Goal: Find specific page/section: Find specific page/section

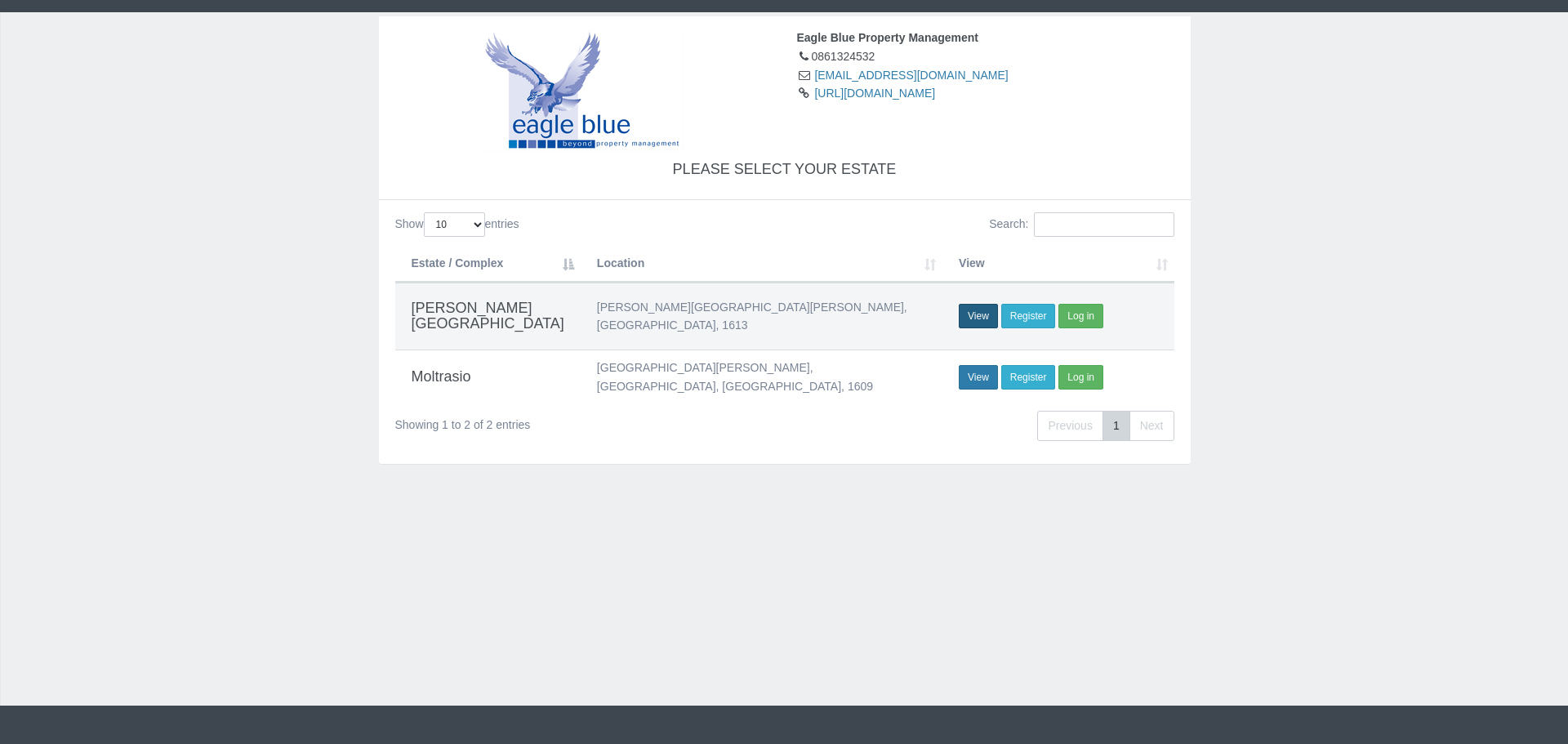
click at [991, 305] on link "View" at bounding box center [978, 315] width 39 height 25
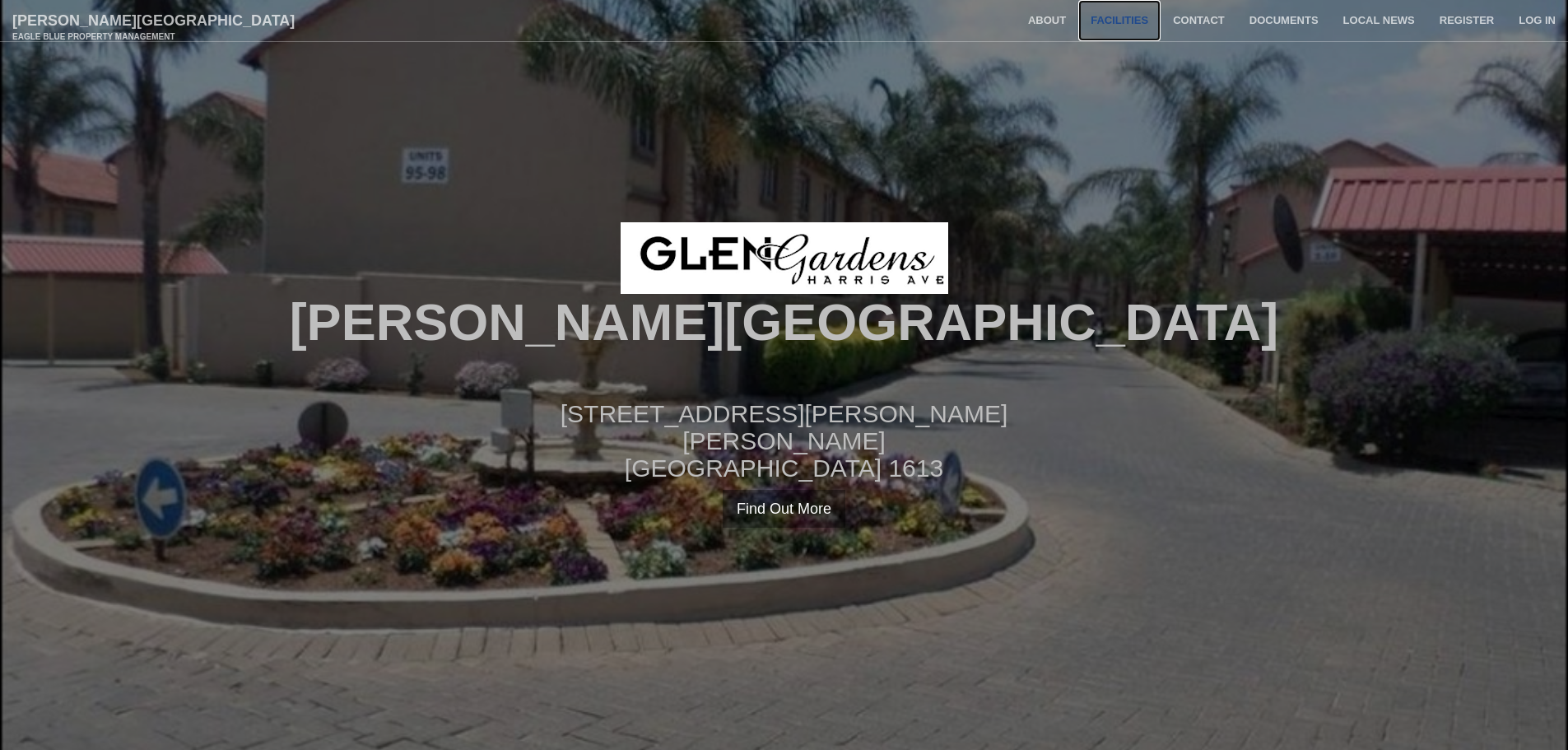
click at [1116, 14] on link "Facilities" at bounding box center [1119, 20] width 83 height 41
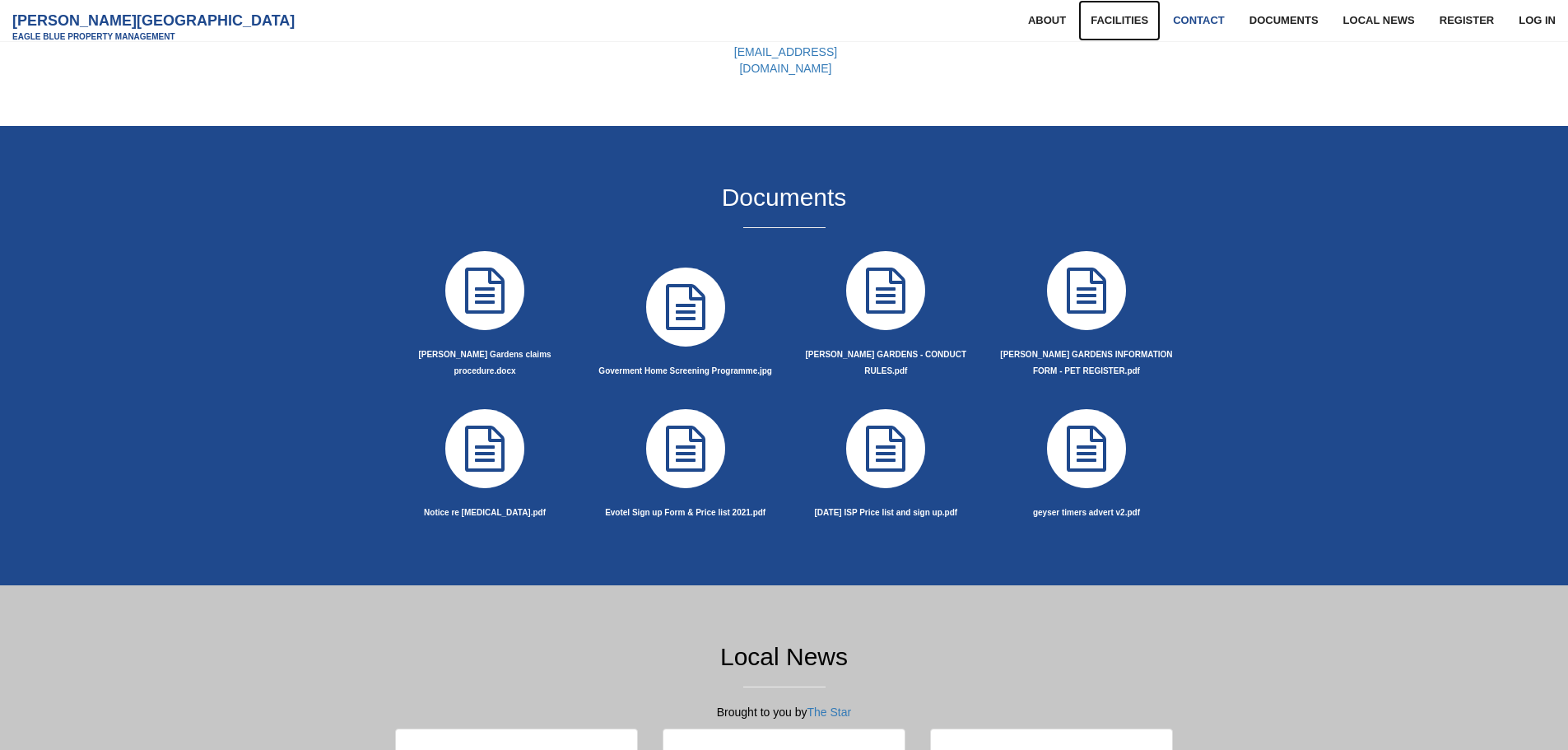
scroll to position [1647, 0]
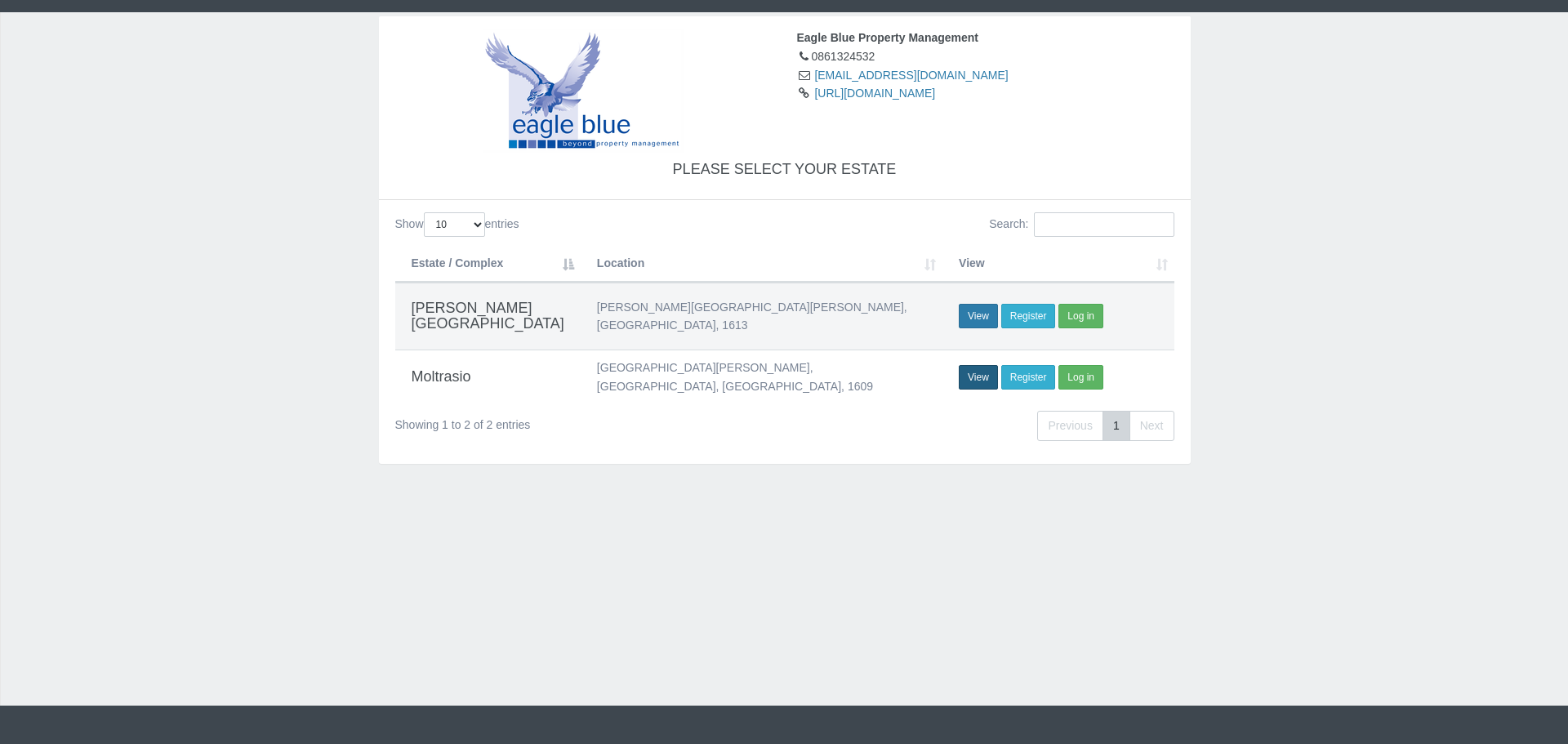
click at [991, 365] on link "View" at bounding box center [978, 377] width 39 height 25
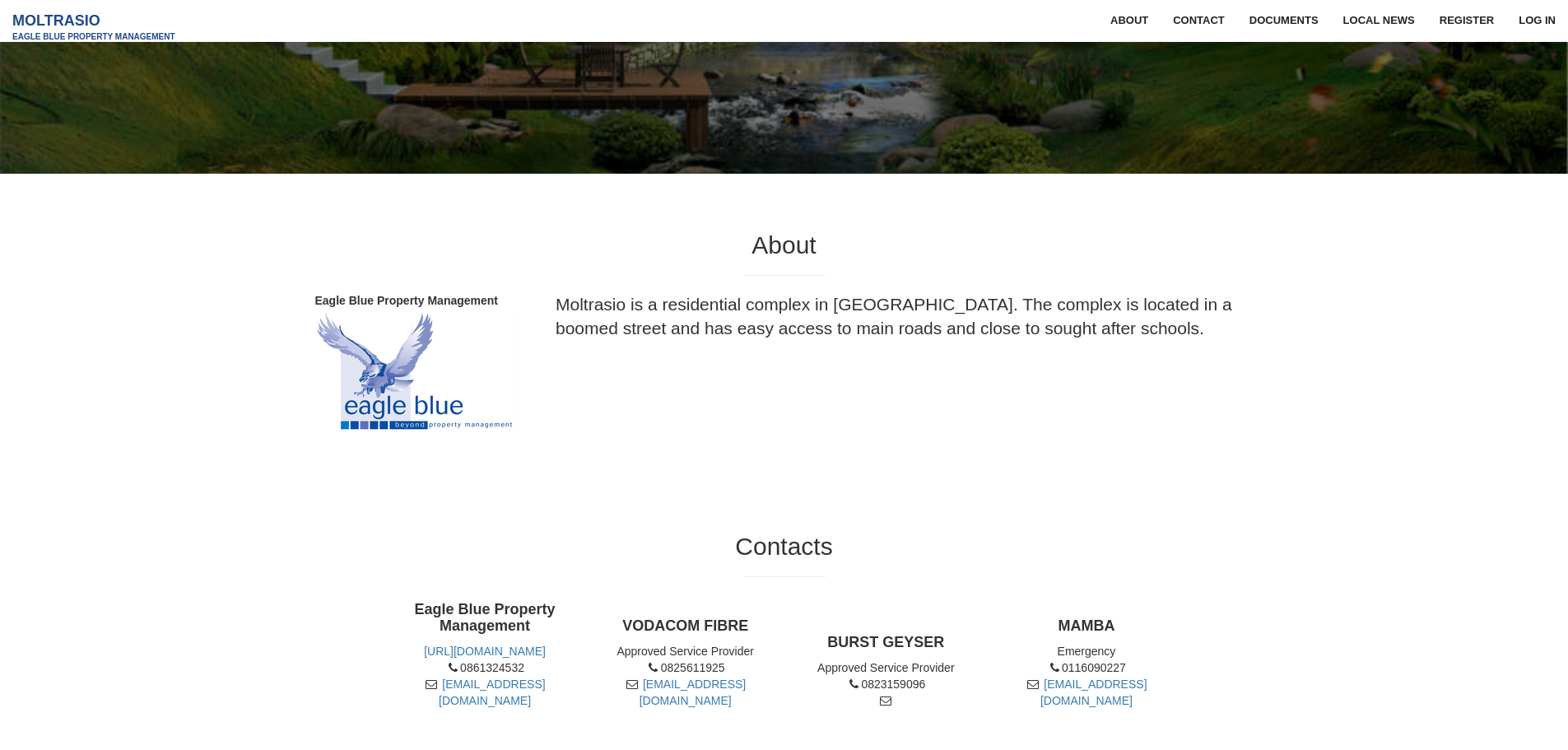
scroll to position [761, 0]
